Goal: Task Accomplishment & Management: Manage account settings

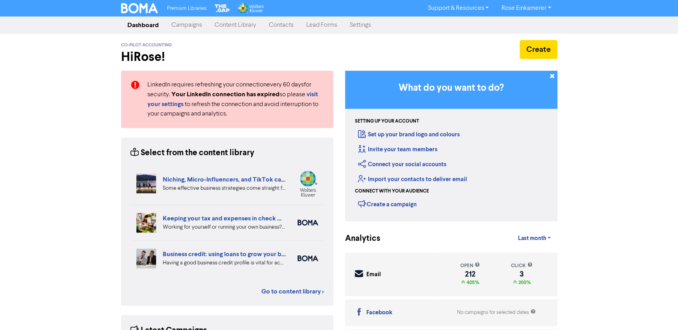
click at [194, 25] on link "Campaigns" at bounding box center [186, 25] width 43 height 16
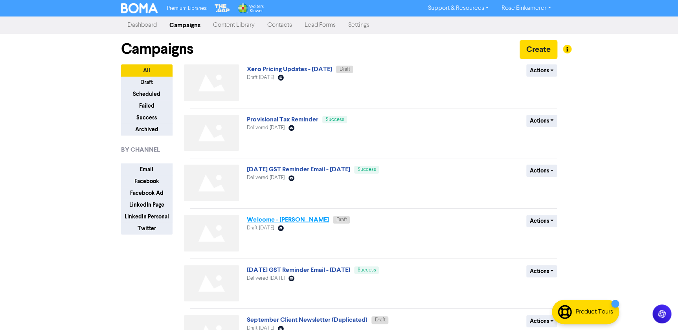
click at [278, 220] on link "Welcome - [PERSON_NAME]" at bounding box center [288, 220] width 82 height 8
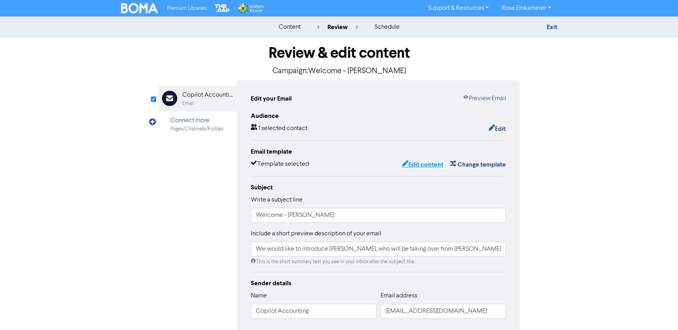
click at [413, 164] on button "Edit content" at bounding box center [422, 165] width 42 height 10
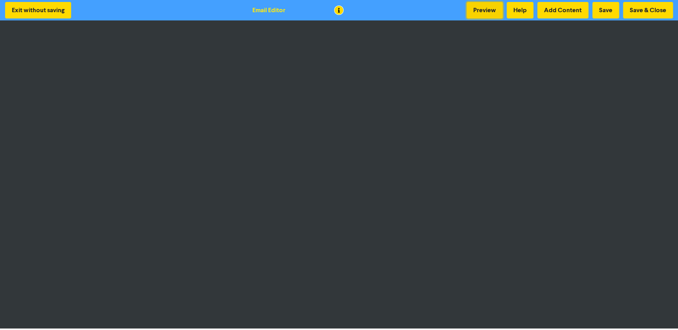
click at [486, 13] on button "Preview" at bounding box center [484, 10] width 36 height 17
click at [634, 12] on button "Save & Close" at bounding box center [648, 10] width 50 height 17
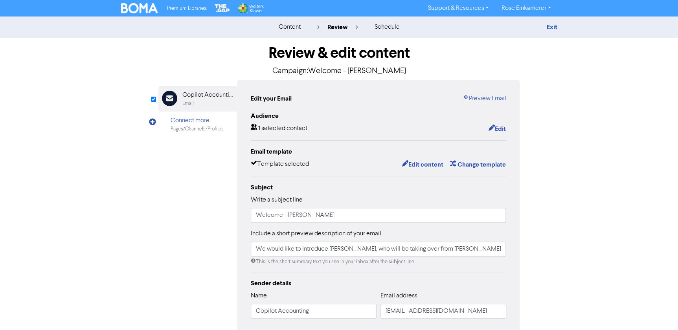
click at [139, 8] on img at bounding box center [139, 8] width 37 height 10
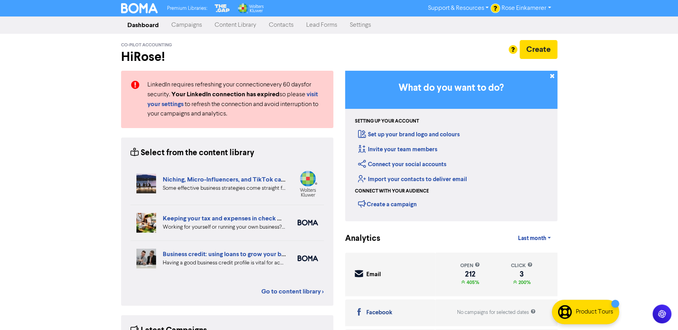
click at [195, 27] on link "Campaigns" at bounding box center [186, 25] width 43 height 16
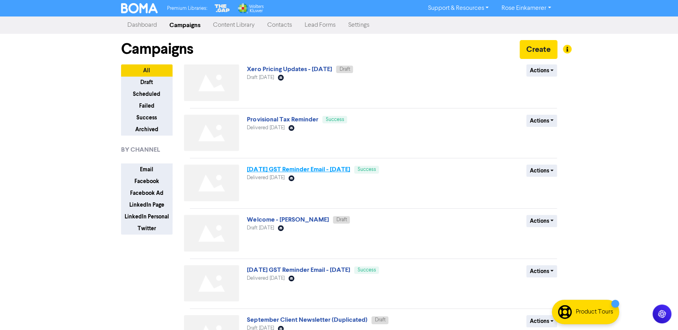
click at [287, 169] on link "[DATE] GST Reminder Email - [DATE]" at bounding box center [298, 169] width 103 height 8
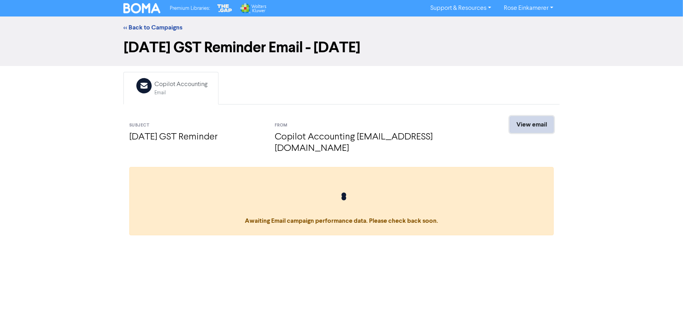
click at [527, 128] on link "View email" at bounding box center [532, 124] width 44 height 17
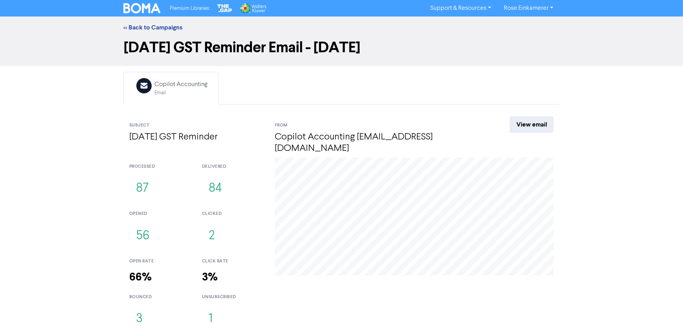
click at [132, 6] on img at bounding box center [141, 8] width 37 height 10
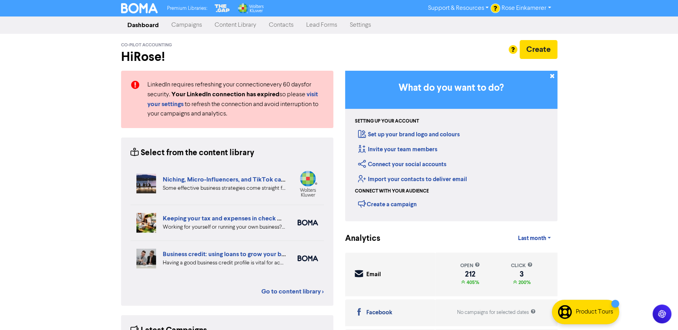
click at [185, 28] on link "Campaigns" at bounding box center [186, 25] width 43 height 16
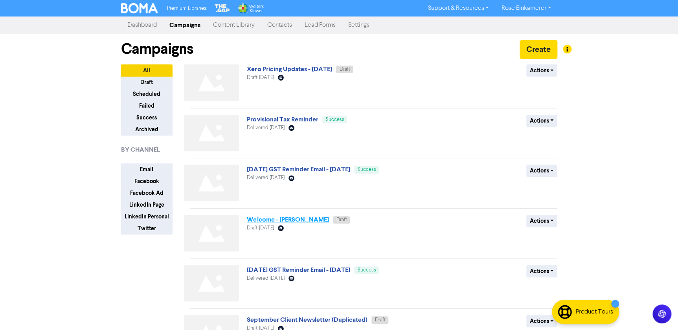
click at [267, 217] on link "Welcome - [PERSON_NAME]" at bounding box center [288, 220] width 82 height 8
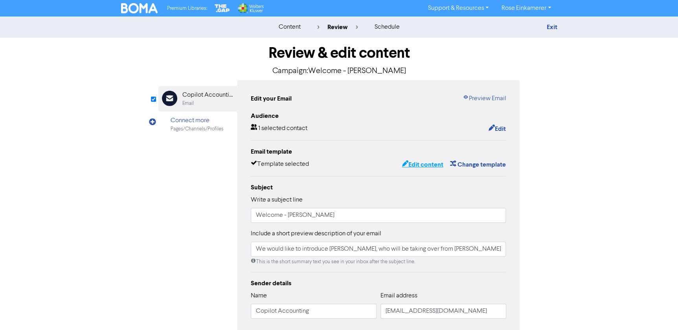
click at [427, 165] on button "Edit content" at bounding box center [422, 165] width 42 height 10
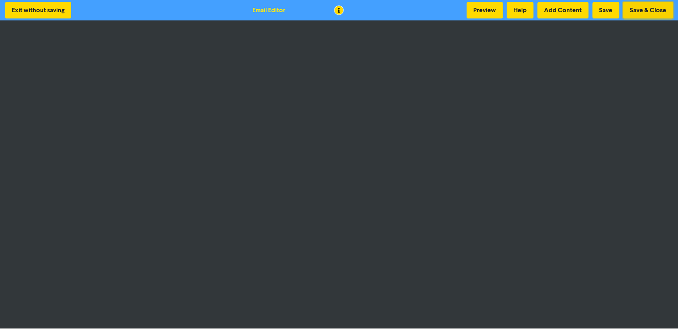
click at [644, 10] on button "Save & Close" at bounding box center [648, 10] width 50 height 17
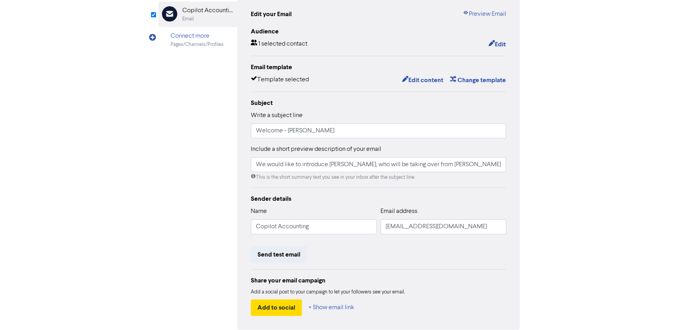
scroll to position [119, 0]
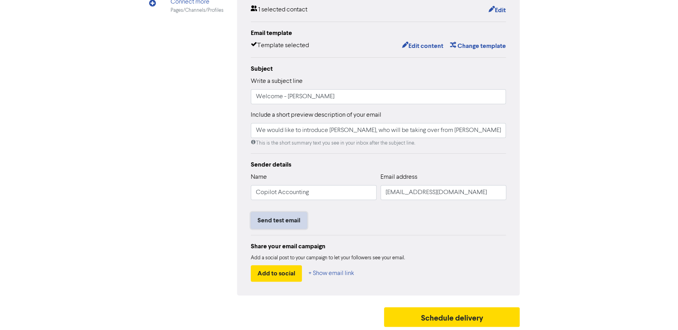
click at [279, 221] on button "Send test email" at bounding box center [279, 220] width 56 height 17
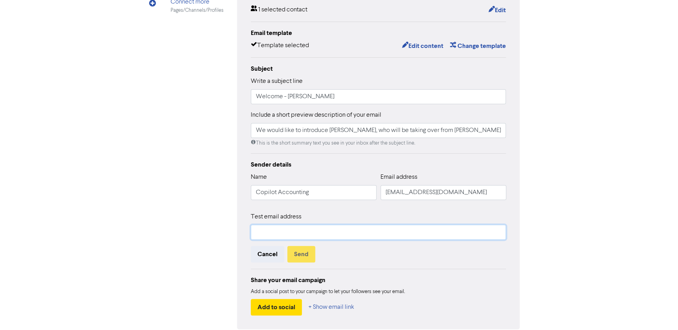
click at [271, 230] on input "text" at bounding box center [378, 232] width 255 height 15
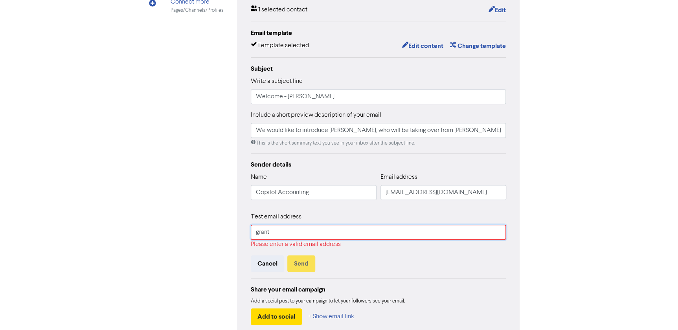
type input "[EMAIL_ADDRESS][DOMAIN_NAME]"
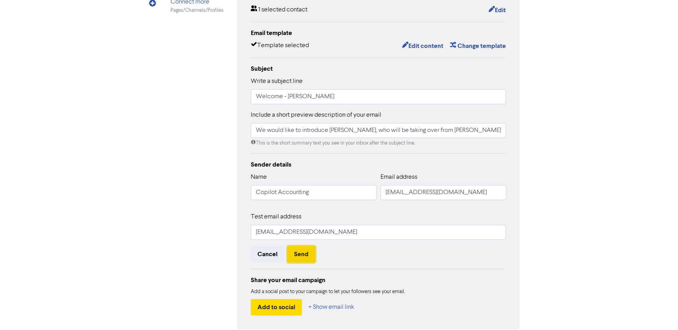
click at [301, 253] on button "Send" at bounding box center [301, 254] width 28 height 17
